Goal: Ask a question

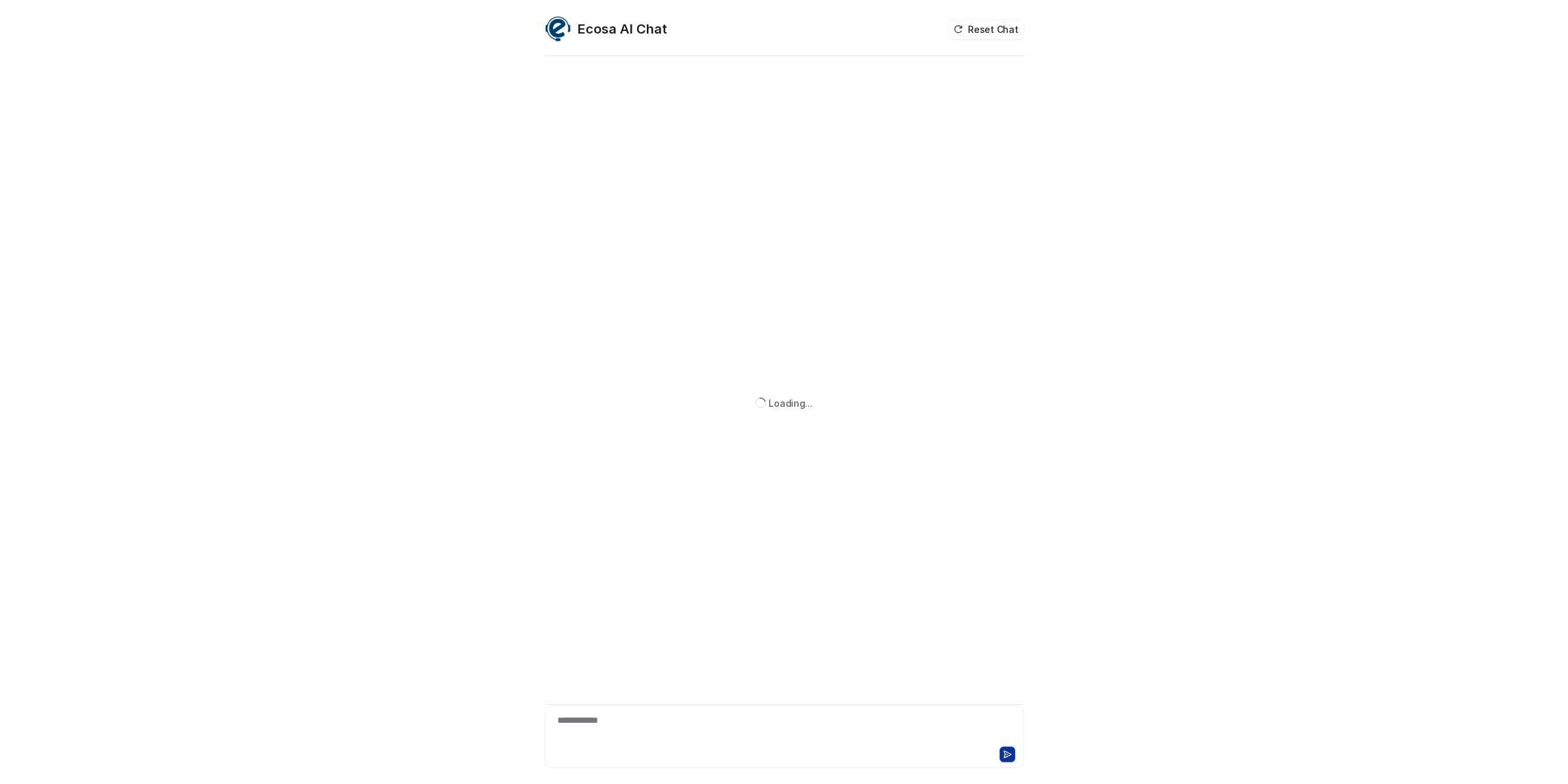
scroll to position [3, 0]
click at [651, 728] on div at bounding box center [784, 728] width 472 height 31
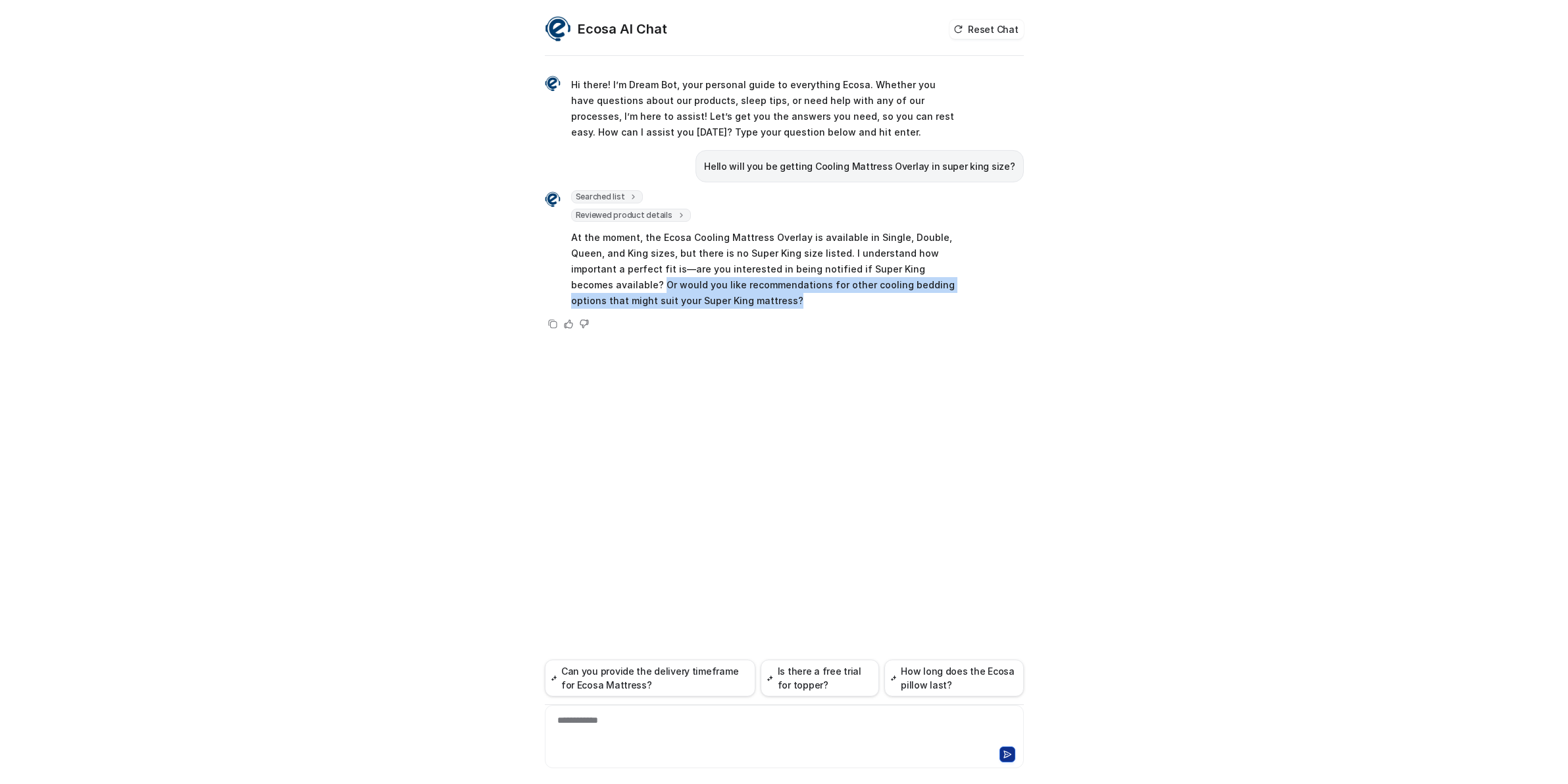
drag, startPoint x: 622, startPoint y: 283, endPoint x: 769, endPoint y: 310, distance: 149.5
click at [769, 310] on div "Searched list url : "[URL][DOMAIN_NAME]" required_fields : [ "id", "title" ] Re…" at bounding box center [751, 261] width 411 height 142
copy p "Or would you like recommendations for other cooling bedding options that might …"
click at [760, 721] on div "**********" at bounding box center [784, 728] width 472 height 31
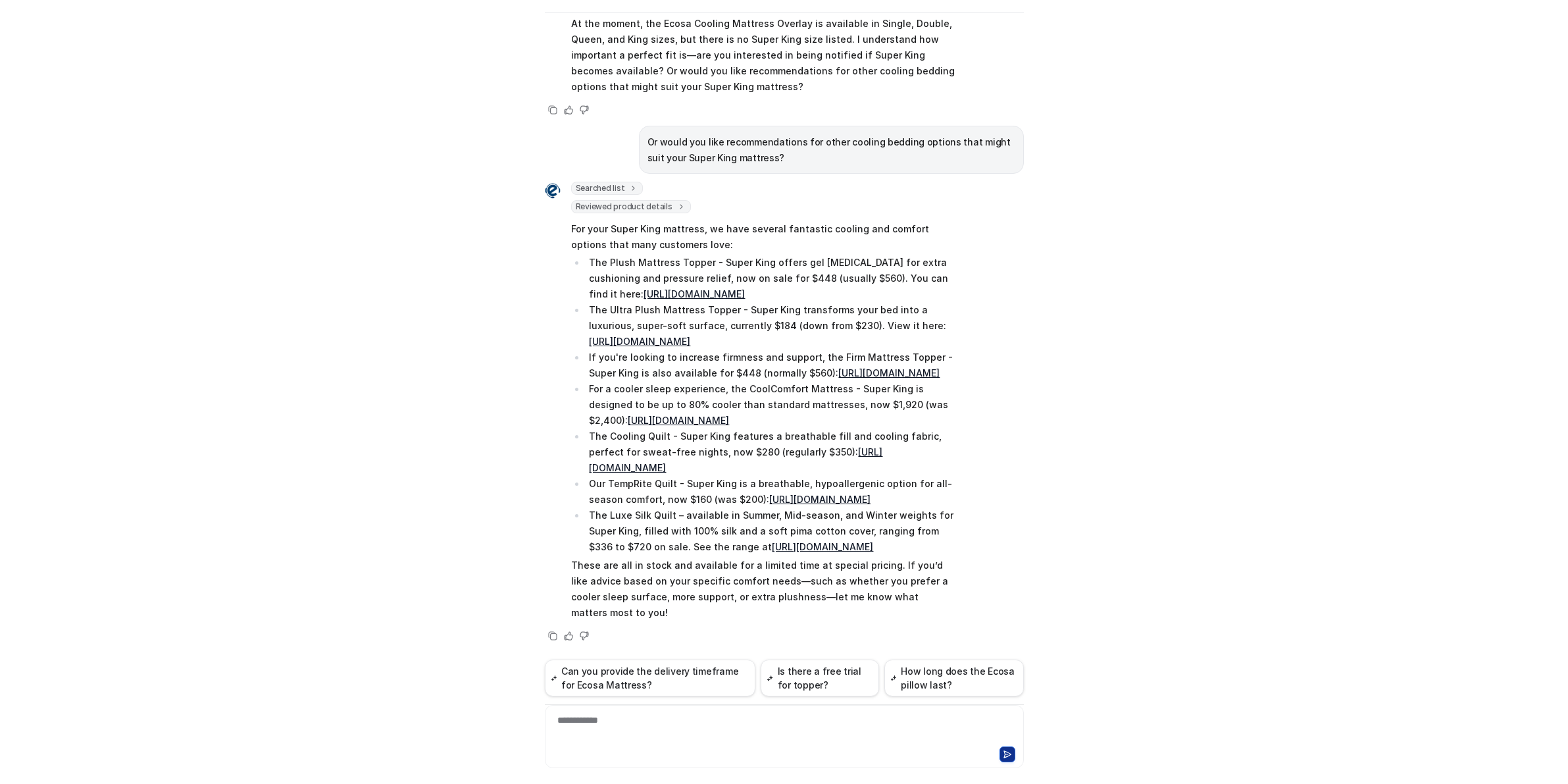
scroll to position [219, 0]
